Goal: Task Accomplishment & Management: Manage account settings

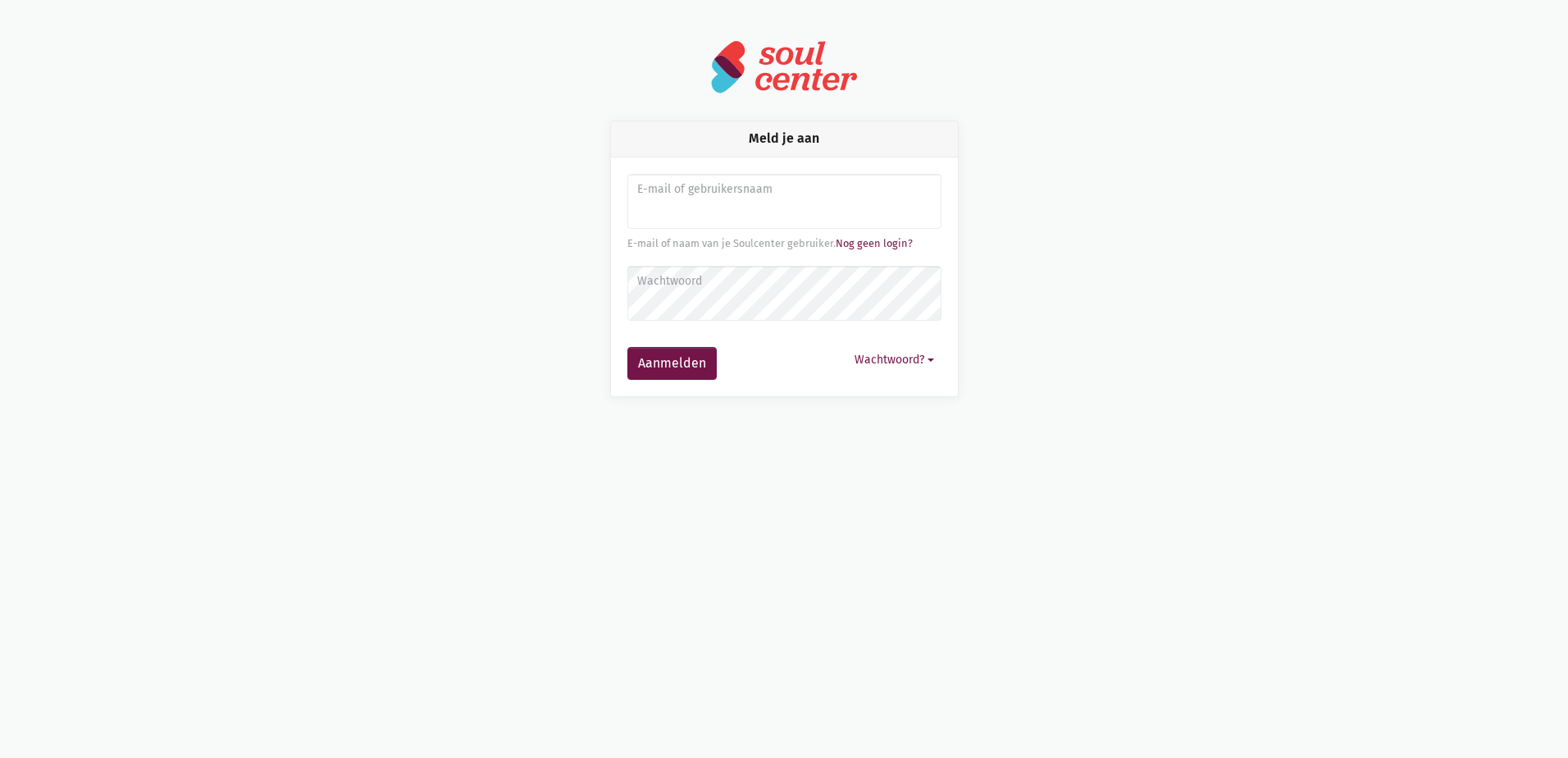
click at [753, 209] on input "Aanmelden" at bounding box center [784, 201] width 314 height 55
type input "[EMAIL_ADDRESS][DOMAIN_NAME]"
click at [692, 288] on label "Wachtwoord" at bounding box center [784, 281] width 293 height 18
click at [627, 347] on button "Aanmelden" at bounding box center [672, 363] width 89 height 33
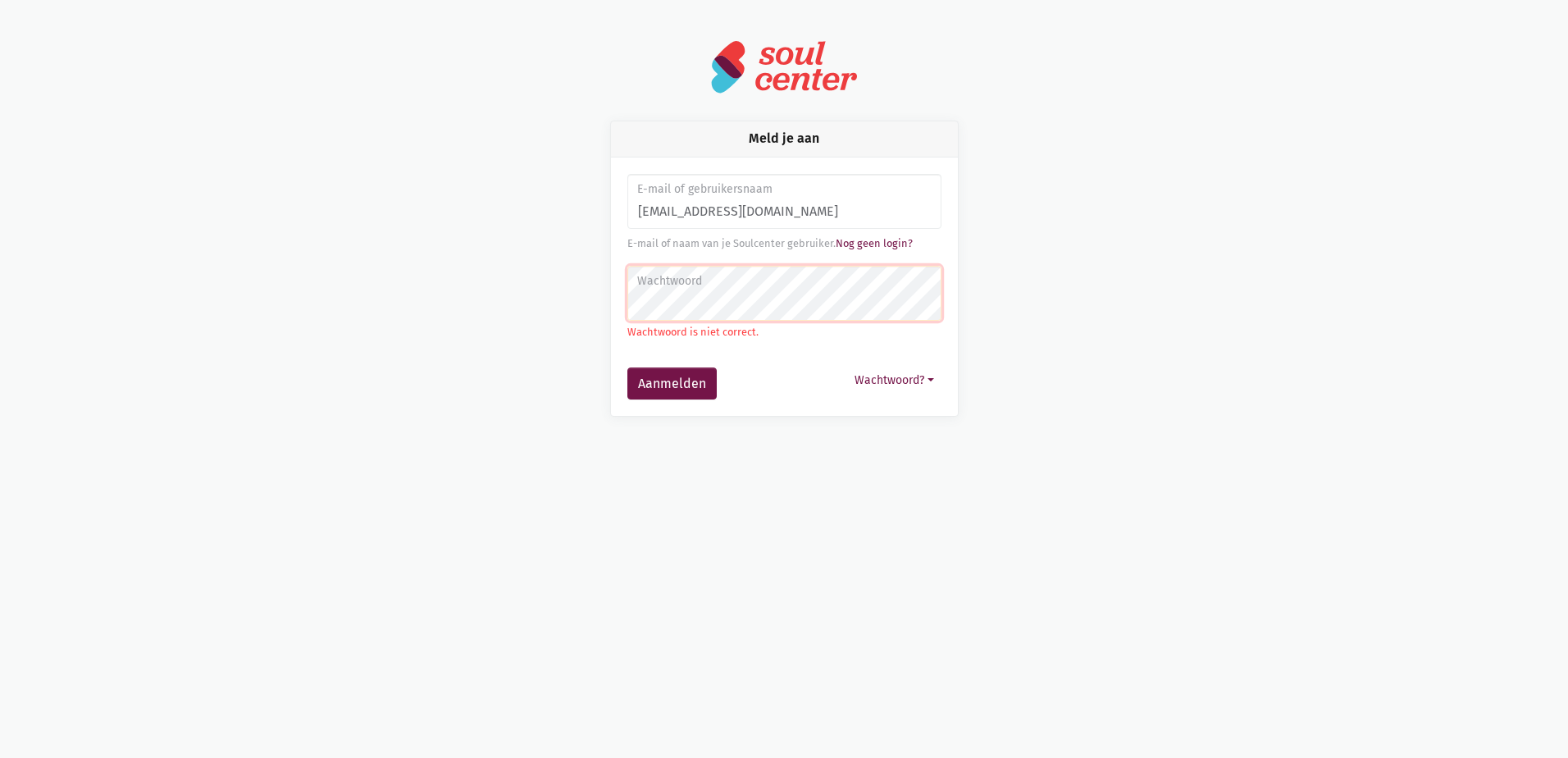
drag, startPoint x: 0, startPoint y: 0, endPoint x: 692, endPoint y: 290, distance: 750.3
click at [692, 290] on label "Wachtwoord" at bounding box center [784, 281] width 293 height 18
click at [976, 95] on div at bounding box center [784, 70] width 895 height 61
